Goal: Task Accomplishment & Management: Use online tool/utility

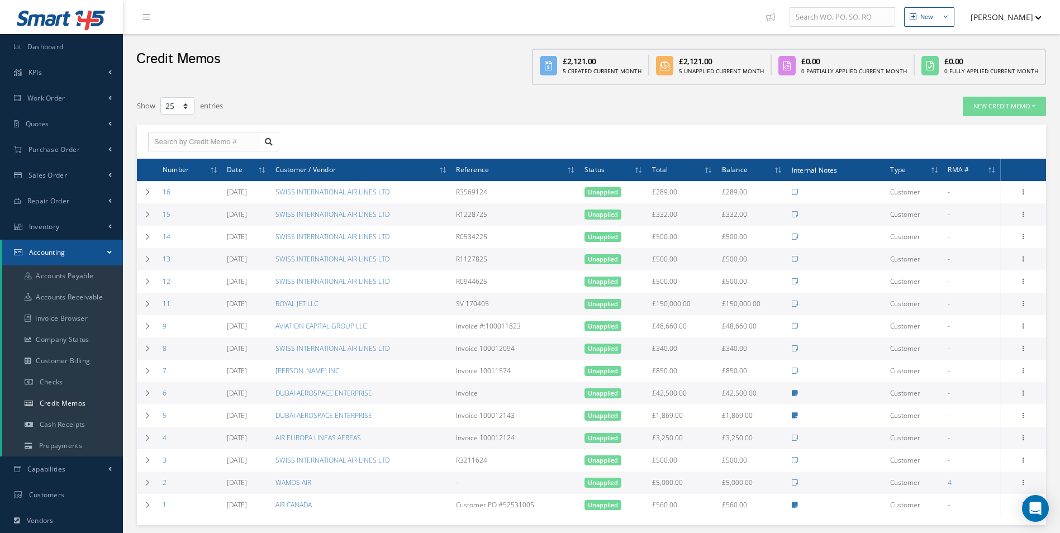
select select "25"
click at [77, 154] on link "Purchase Order" at bounding box center [61, 150] width 123 height 26
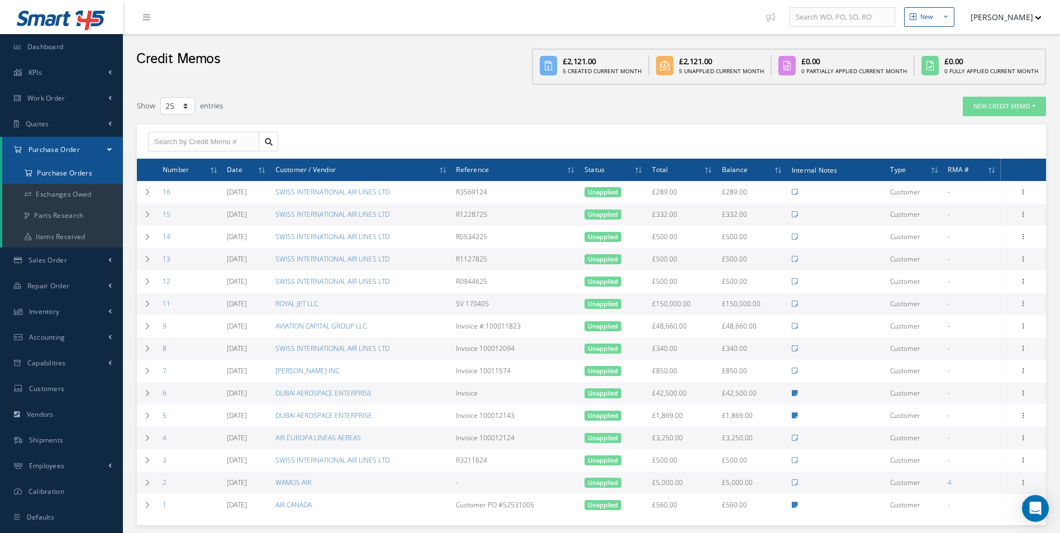
click at [79, 173] on a=1&status_id=2&status_id=3&status_id=5&collapsedFilters"] "Purchase Orders" at bounding box center [62, 173] width 121 height 21
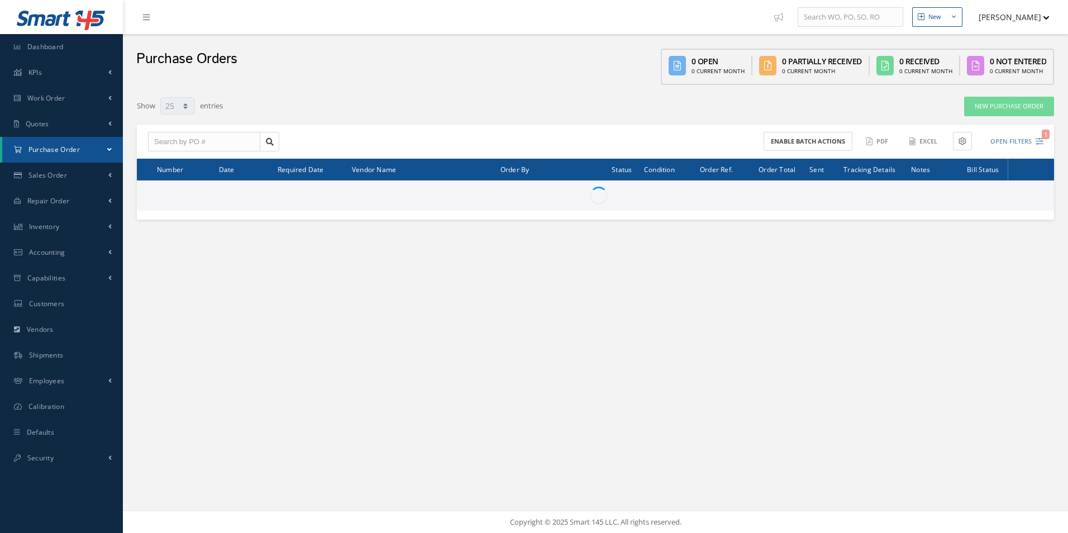
select select "25"
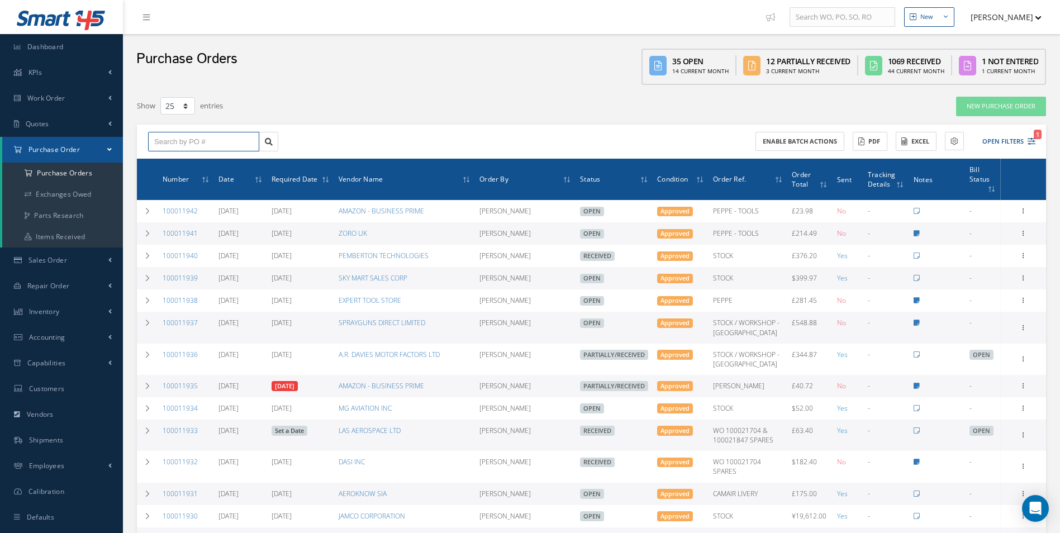
click at [208, 142] on input "text" at bounding box center [203, 142] width 111 height 20
type input "100011868"
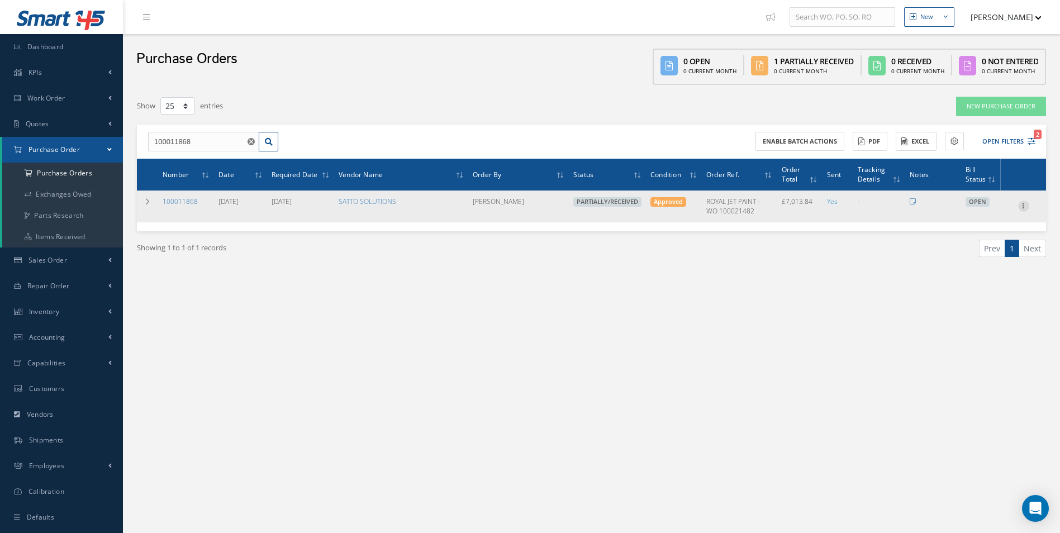
click at [1022, 207] on icon at bounding box center [1023, 205] width 11 height 9
click at [974, 258] on link "Create Bill" at bounding box center [972, 257] width 88 height 15
type input "1168.97"
type input "0.00"
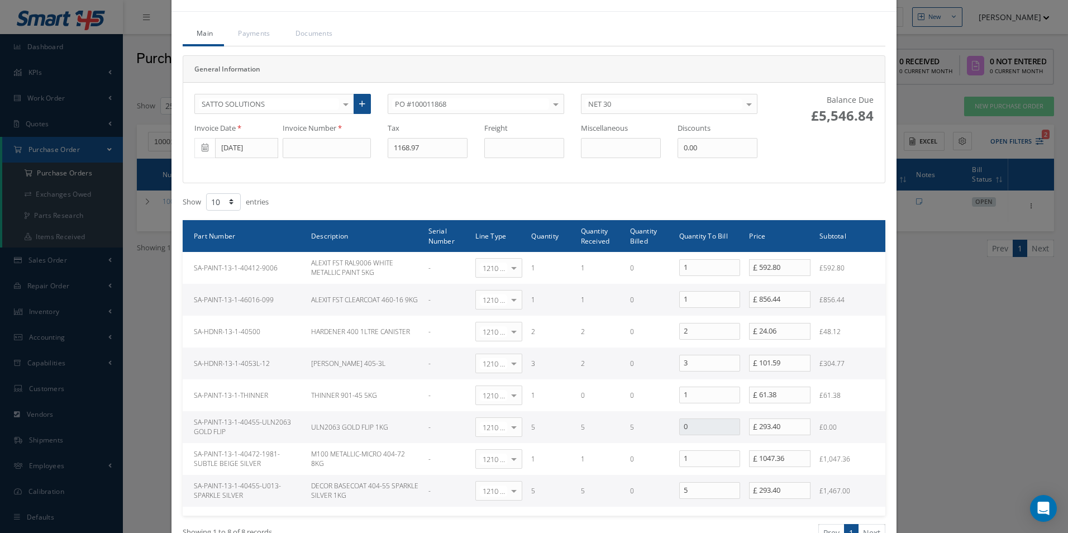
scroll to position [56, 0]
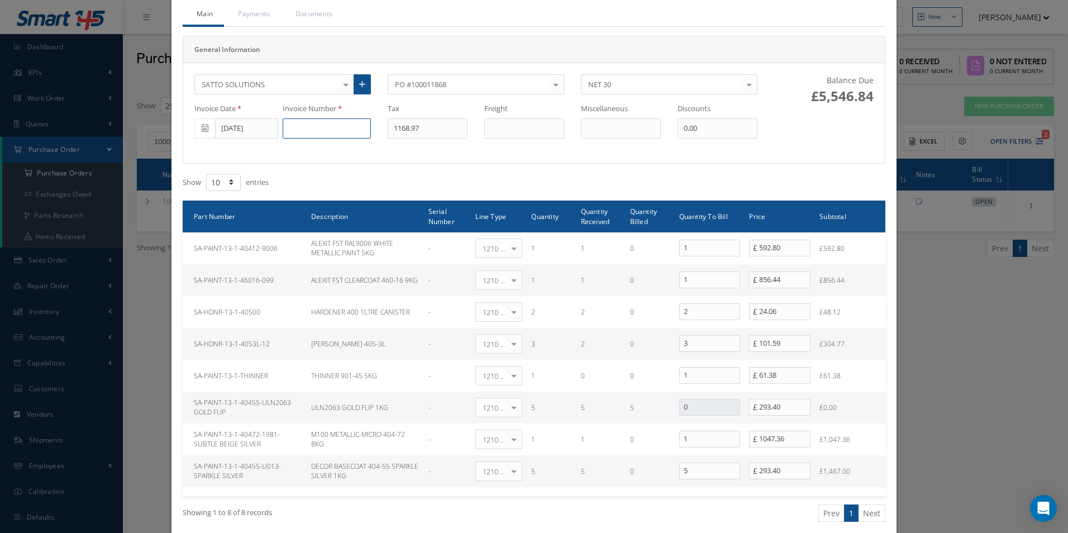
click at [330, 121] on input at bounding box center [327, 128] width 88 height 20
type input "500001974"
type input "842.98"
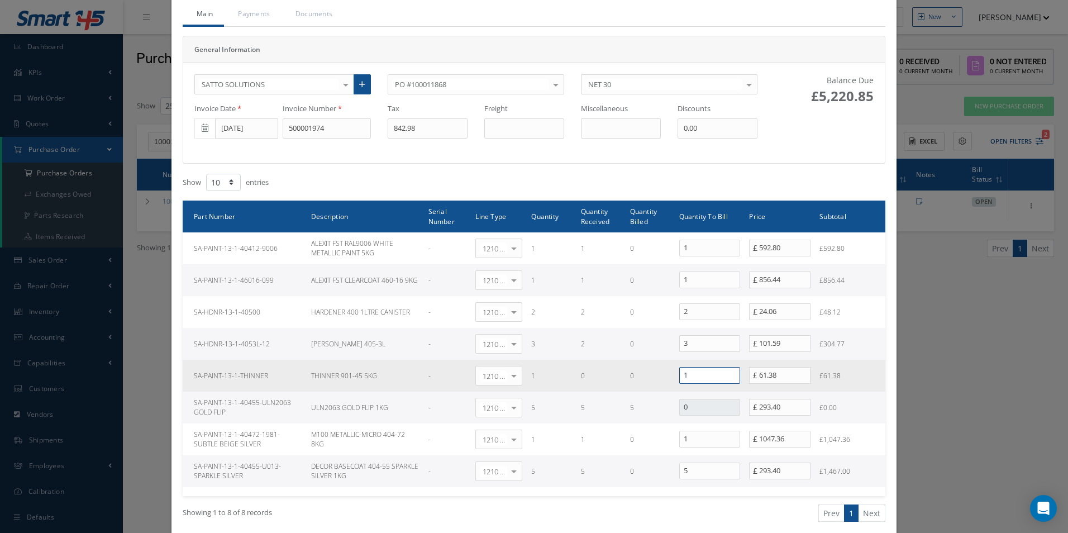
drag, startPoint x: 700, startPoint y: 375, endPoint x: 607, endPoint y: 369, distance: 94.0
click at [618, 374] on tr "SA-PAINT-13-1-THINNER THINNER 901-45 5KG - 1210 | Inventory - expendables Selec…" at bounding box center [534, 376] width 703 height 32
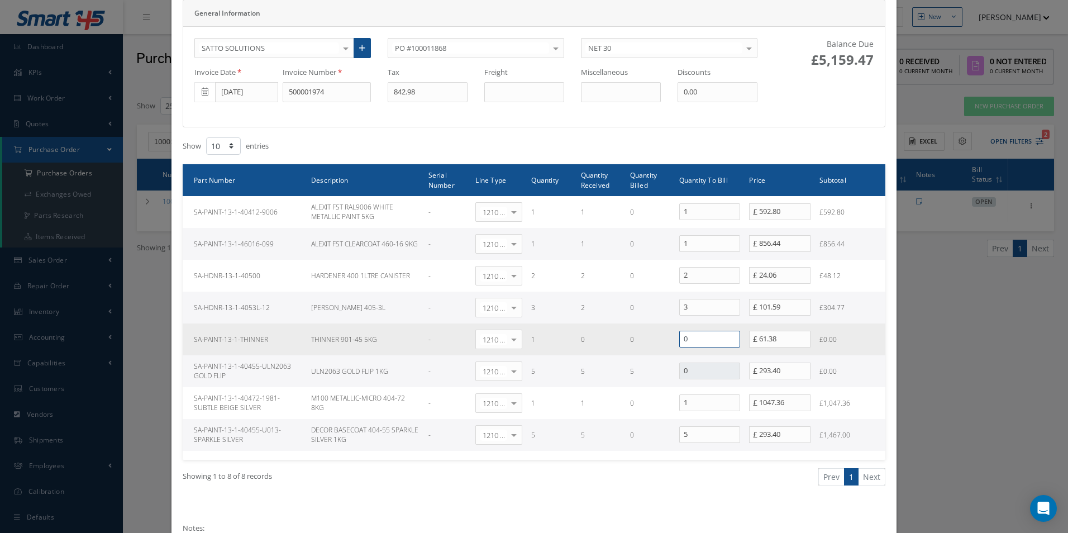
scroll to position [112, 0]
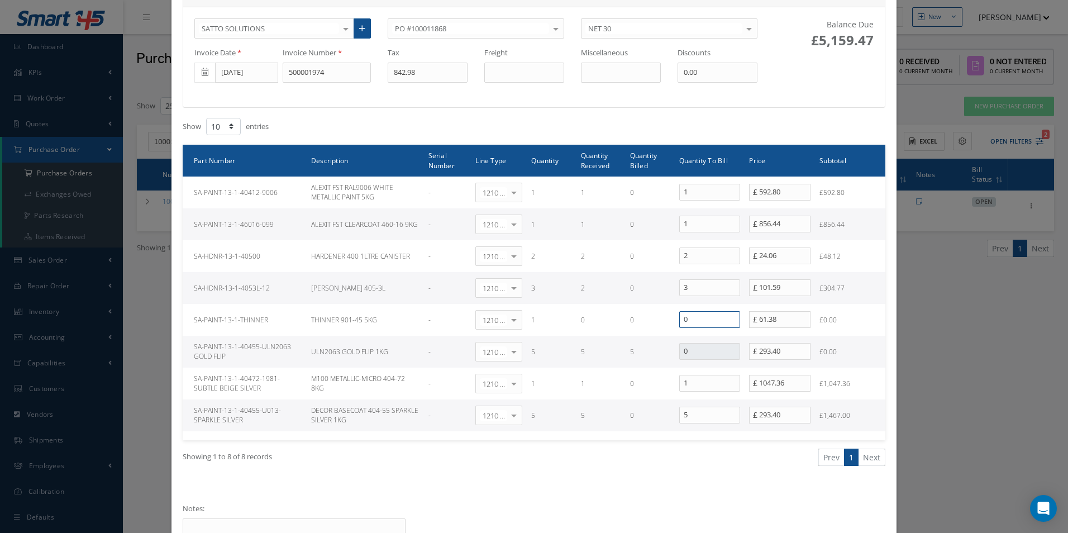
type input "0"
drag, startPoint x: 685, startPoint y: 293, endPoint x: 598, endPoint y: 301, distance: 86.9
click at [604, 301] on tr "SA-HDNR-13-1-4053L-12 [PERSON_NAME] 405-3L - 1210 | Inventory - expendables Sel…" at bounding box center [534, 288] width 703 height 32
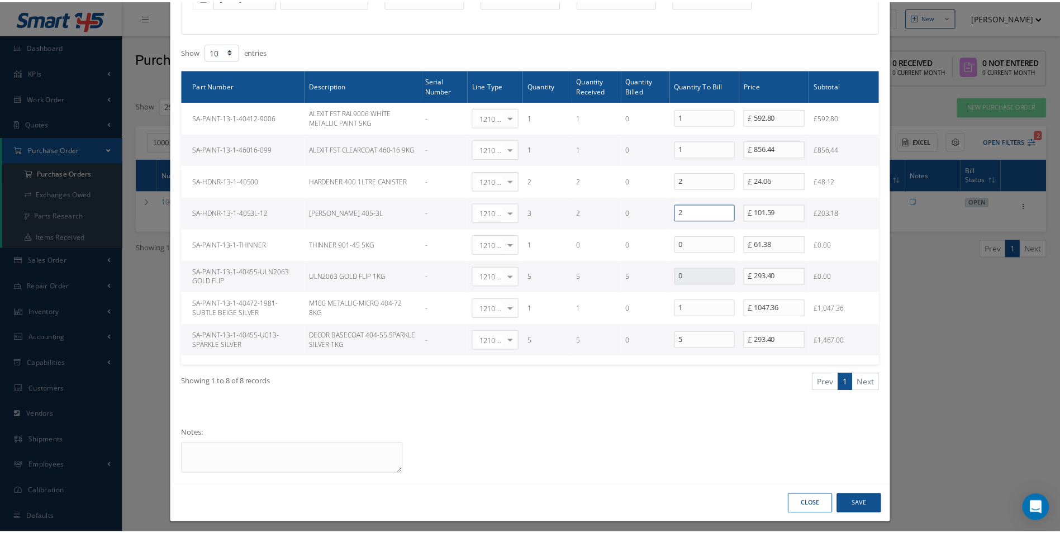
scroll to position [193, 0]
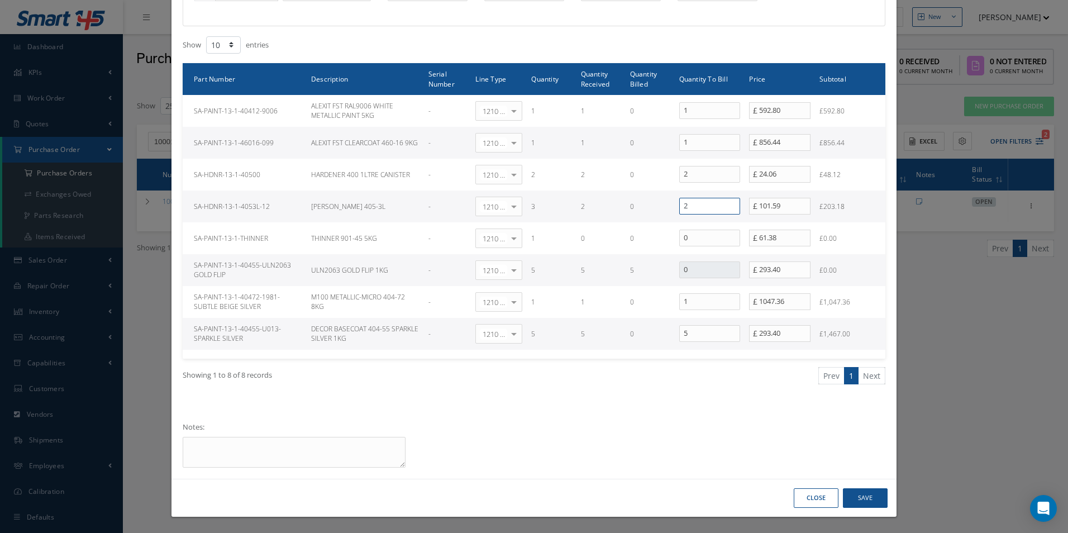
type input "2"
click at [862, 499] on button "Save" at bounding box center [865, 498] width 45 height 20
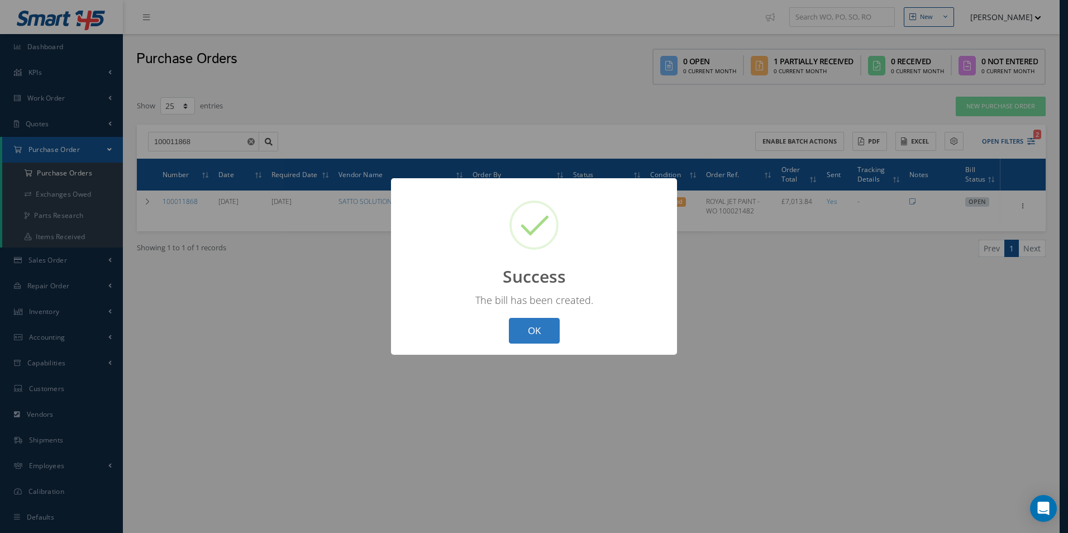
click at [539, 334] on button "OK" at bounding box center [534, 331] width 51 height 26
